Goal: Check status: Check status

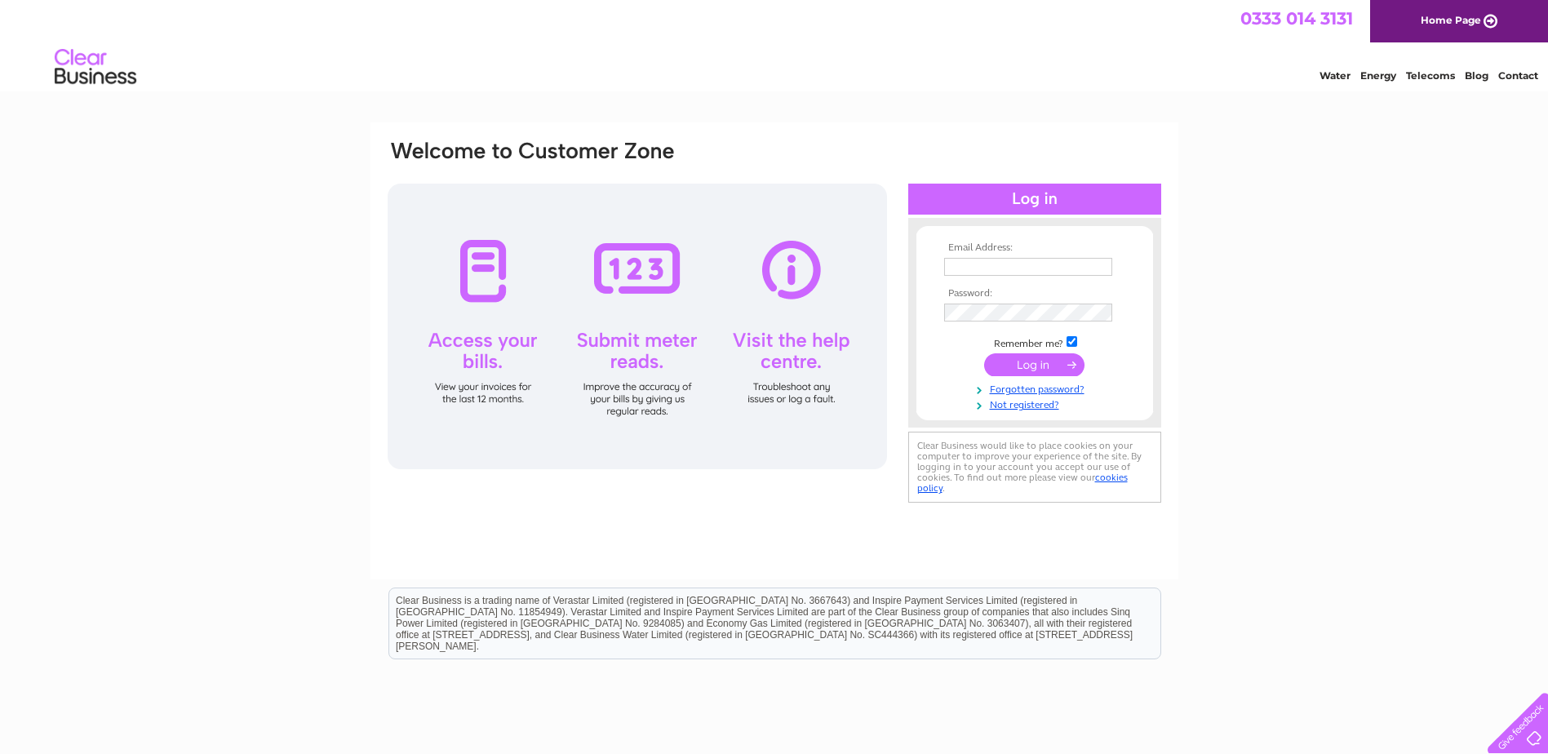
type input "[EMAIL_ADDRESS][DOMAIN_NAME]"
click at [1039, 366] on input "submit" at bounding box center [1034, 364] width 100 height 23
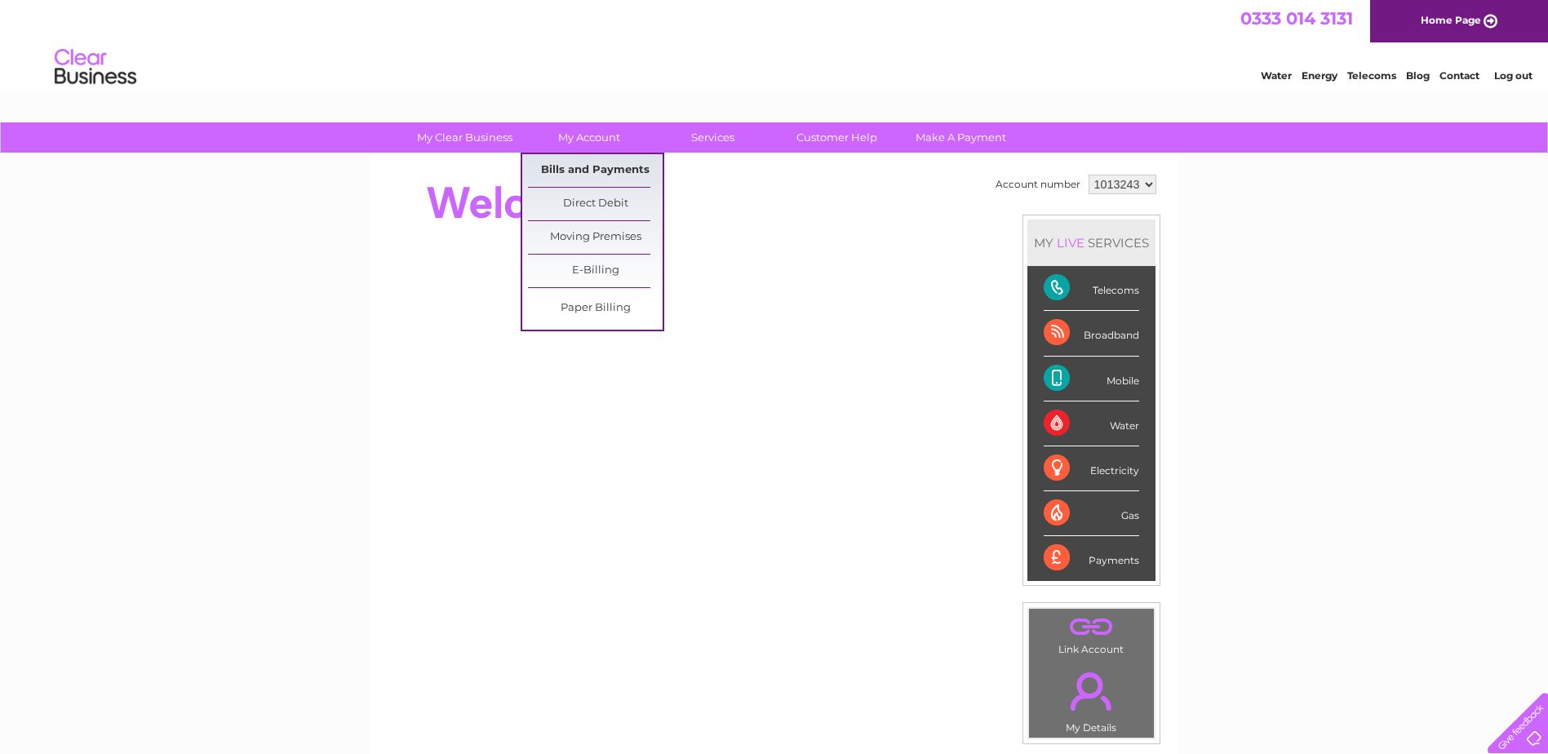
click at [579, 163] on link "Bills and Payments" at bounding box center [595, 170] width 135 height 33
